Goal: Transaction & Acquisition: Purchase product/service

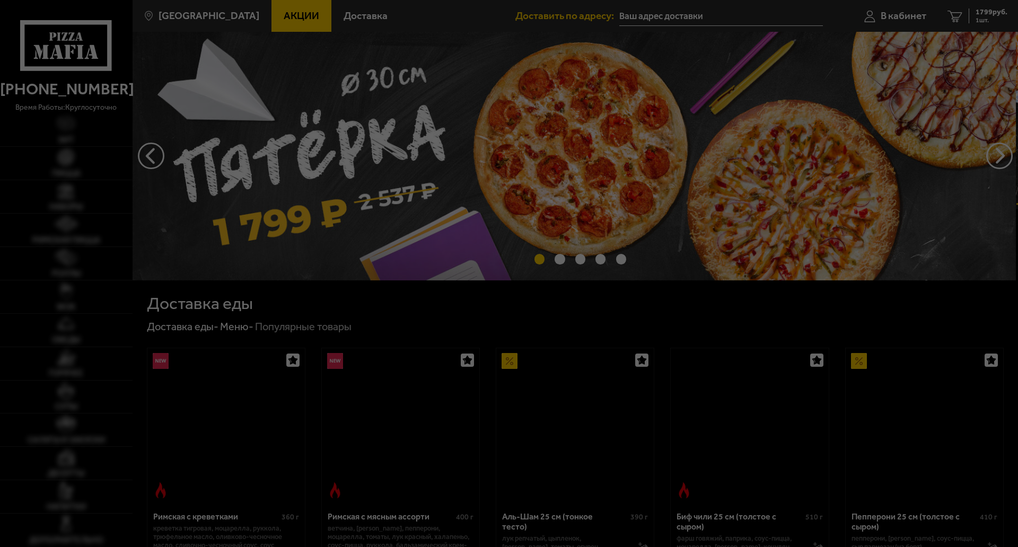
type input "[STREET_ADDRESS]"
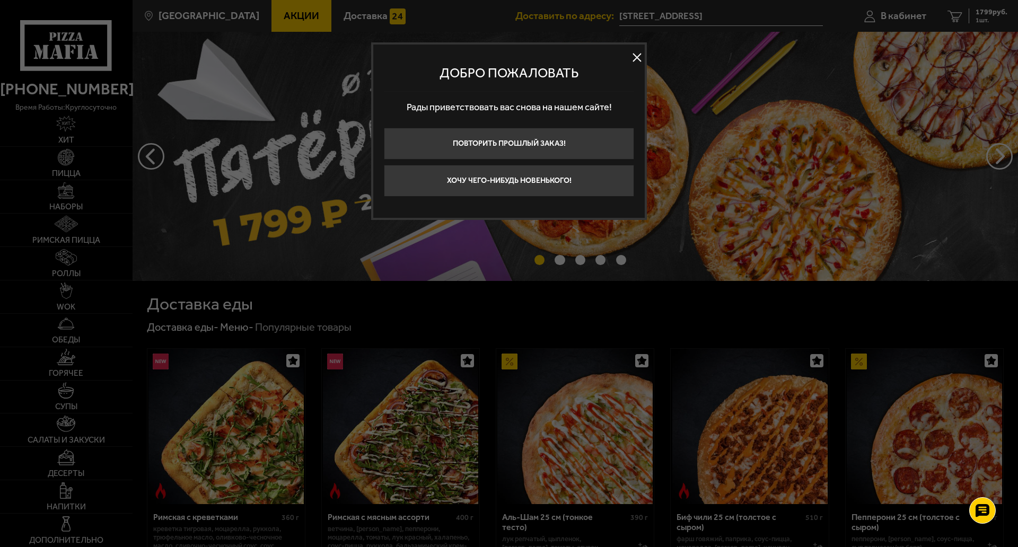
click at [635, 54] on button at bounding box center [637, 58] width 16 height 16
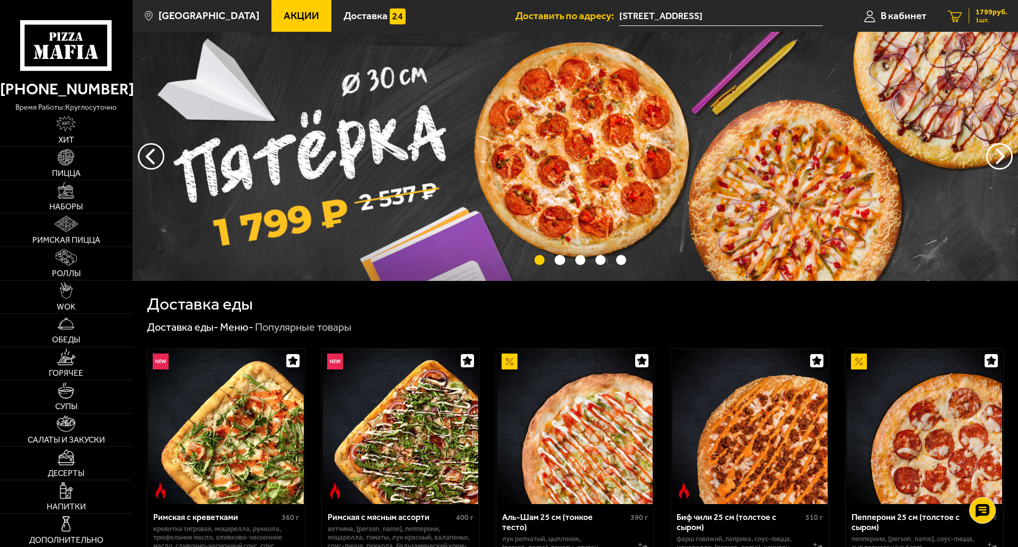
click at [992, 16] on div "1799 руб. 1 шт." at bounding box center [988, 15] width 39 height 15
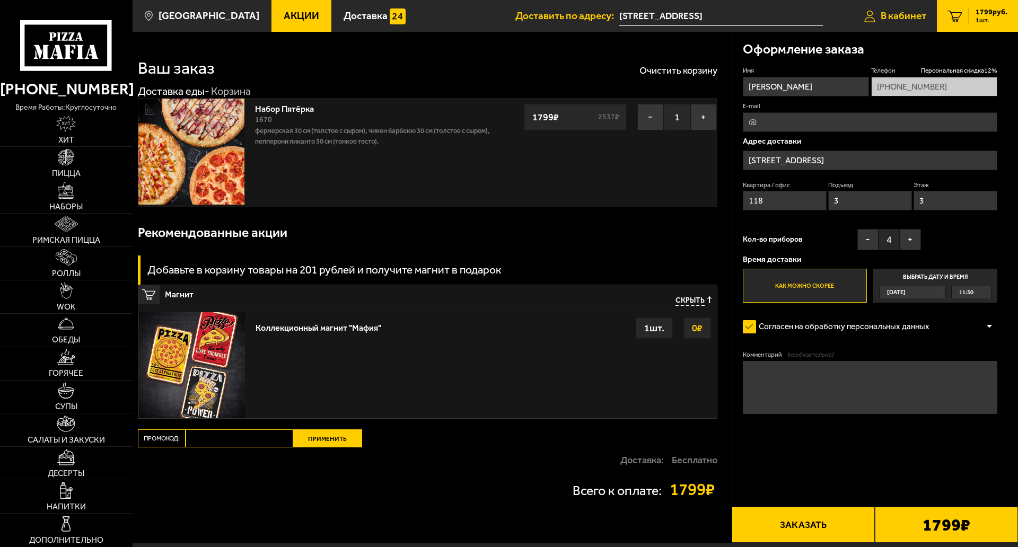
click at [873, 7] on link "В кабинет" at bounding box center [895, 16] width 83 height 32
type input "[STREET_ADDRESS]"
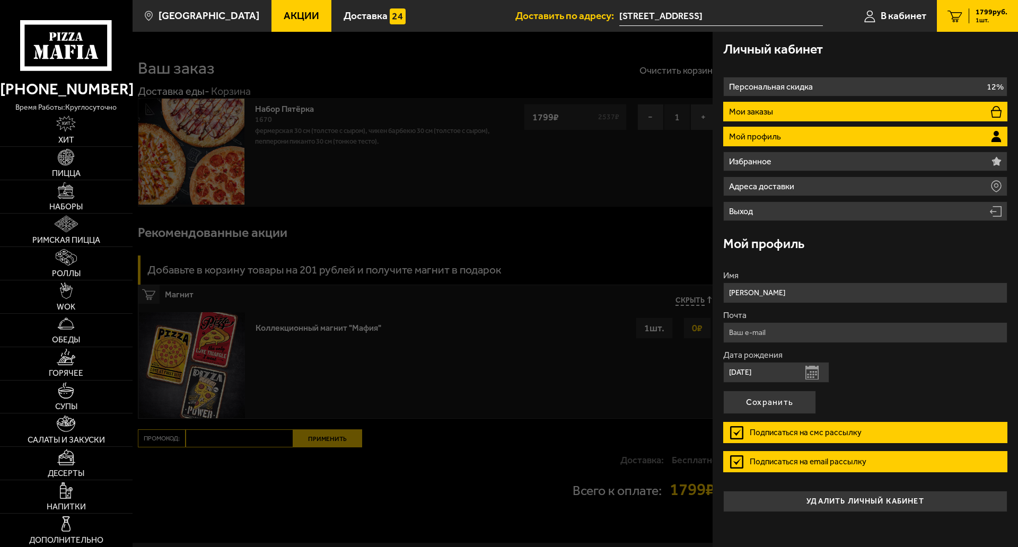
click at [743, 111] on p "Мои заказы" at bounding box center [752, 112] width 47 height 8
